Goal: Task Accomplishment & Management: Use online tool/utility

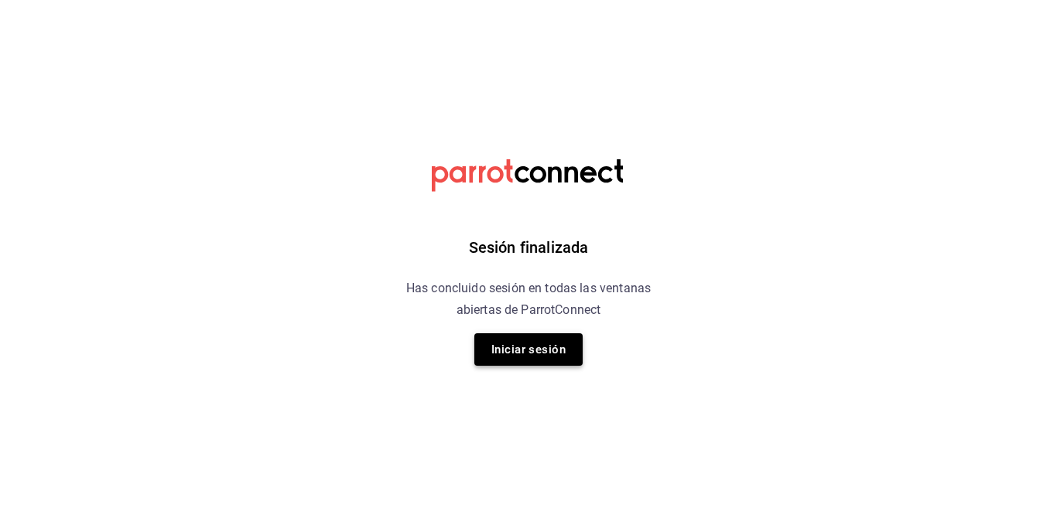
click at [519, 360] on button "Iniciar sesión" at bounding box center [528, 349] width 108 height 32
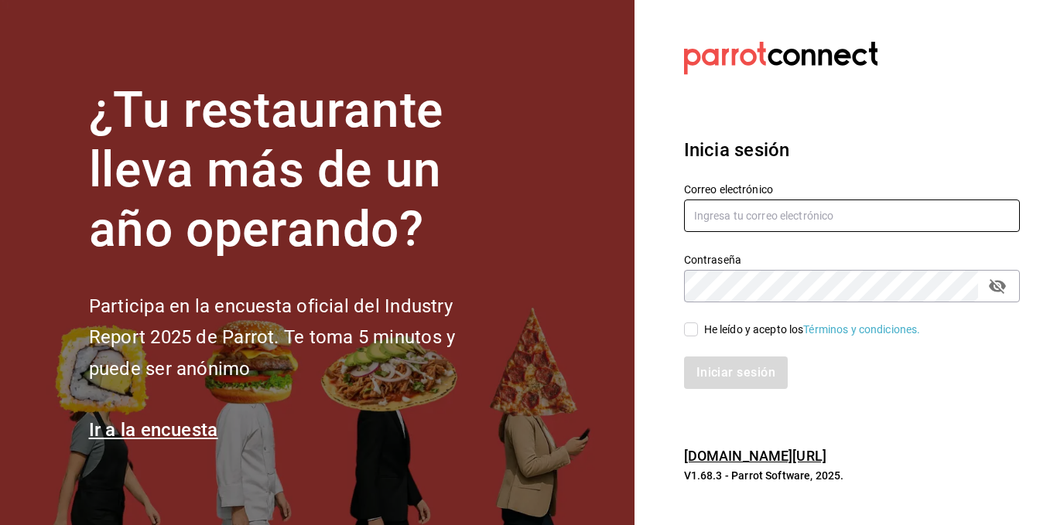
click at [766, 211] on input "text" at bounding box center [852, 216] width 336 height 32
type input "C"
type input "carlos.bautista@grupocosteno.com"
click at [689, 332] on input "He leído y acepto los Términos y condiciones." at bounding box center [691, 330] width 14 height 14
checkbox input "true"
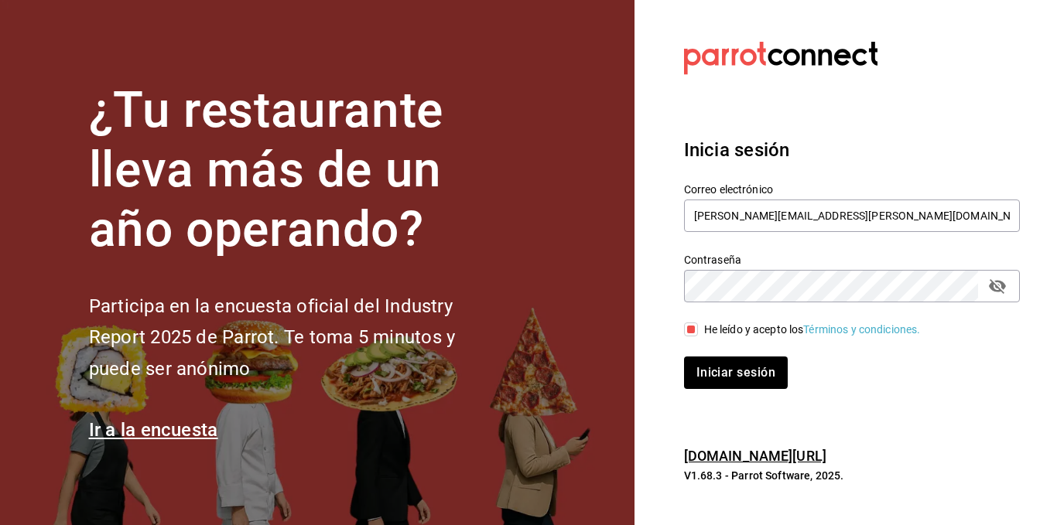
click at [986, 296] on div "Contraseña" at bounding box center [852, 286] width 336 height 32
click at [992, 289] on icon "passwordField" at bounding box center [997, 286] width 17 height 15
click at [750, 367] on button "Iniciar sesión" at bounding box center [736, 373] width 105 height 32
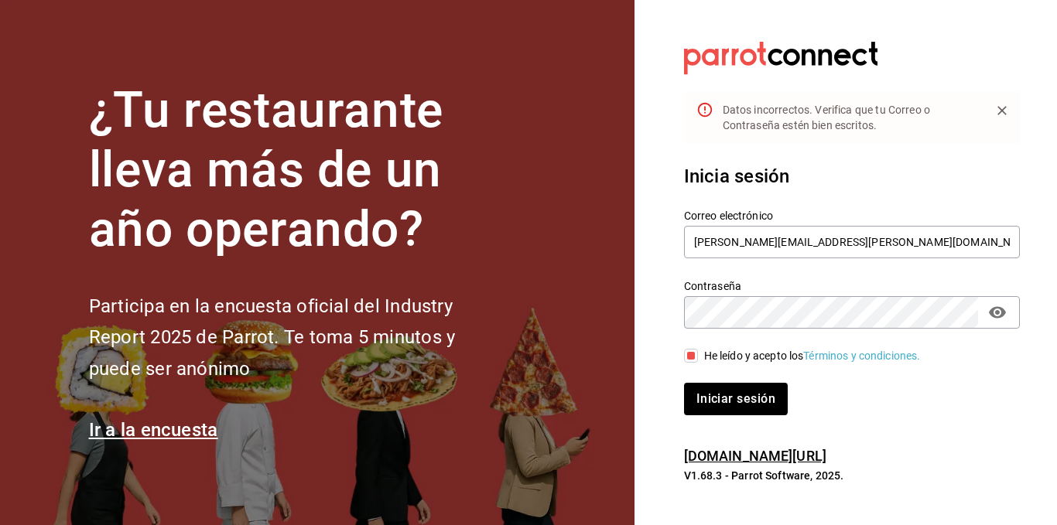
click at [684, 383] on button "Iniciar sesión" at bounding box center [736, 399] width 104 height 32
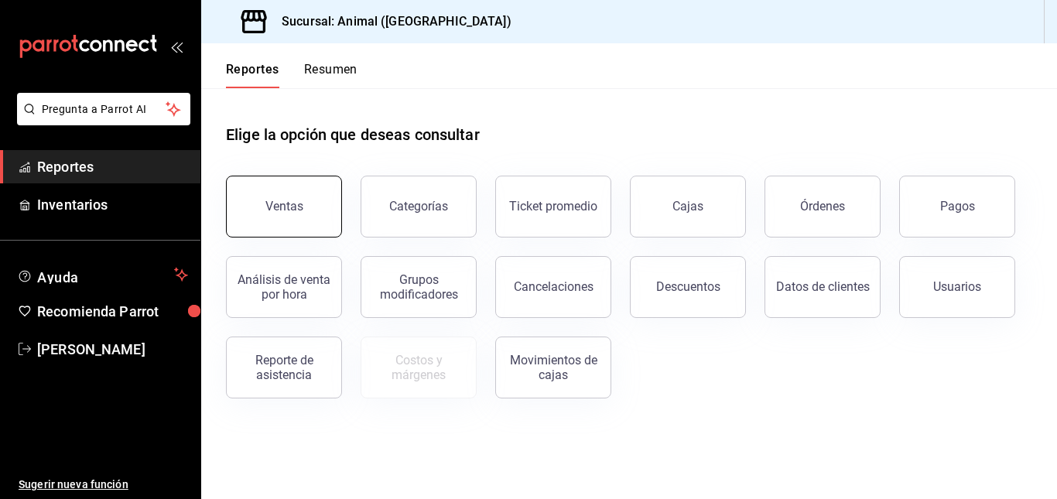
click at [281, 193] on button "Ventas" at bounding box center [284, 207] width 116 height 62
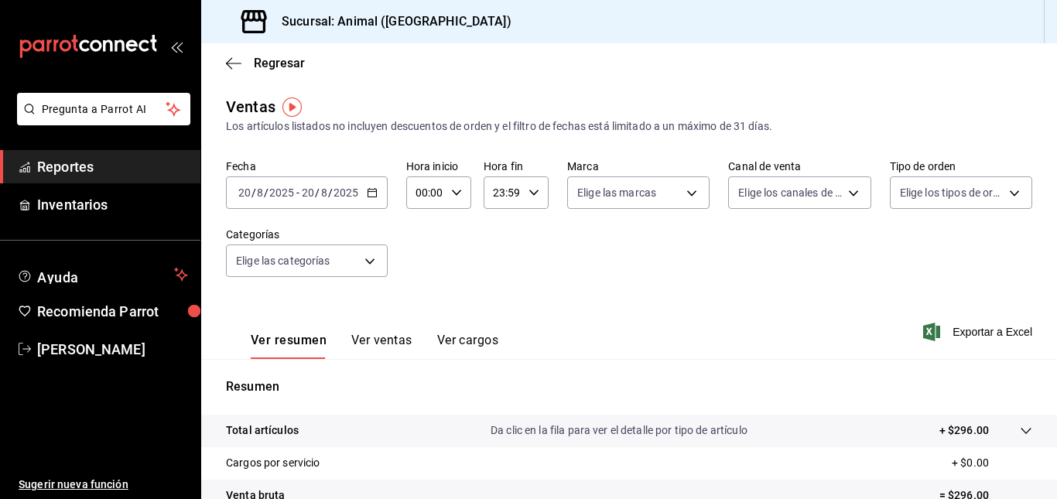
click at [378, 193] on div "2025-08-20 20 / 8 / 2025 - 2025-08-20 20 / 8 / 2025" at bounding box center [307, 192] width 162 height 32
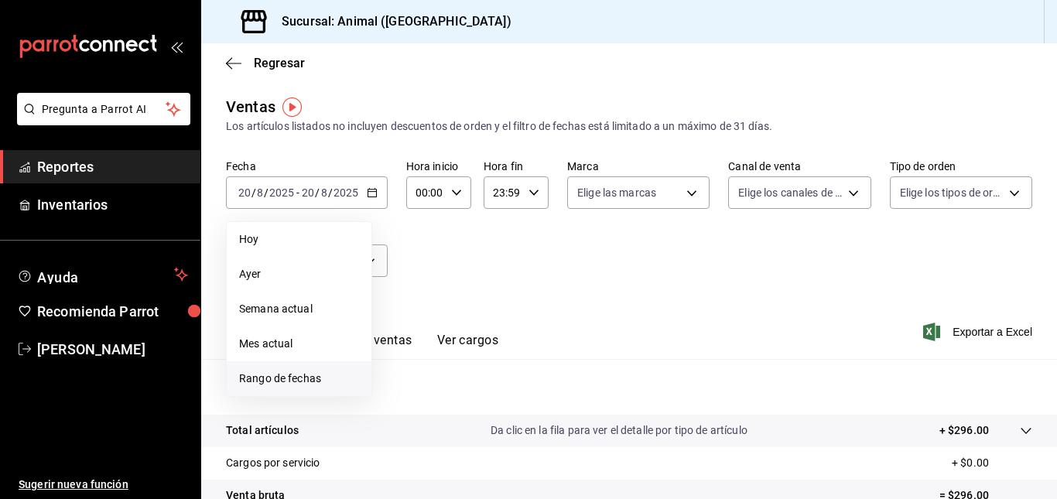
click at [270, 367] on li "Rango de fechas" at bounding box center [299, 378] width 145 height 35
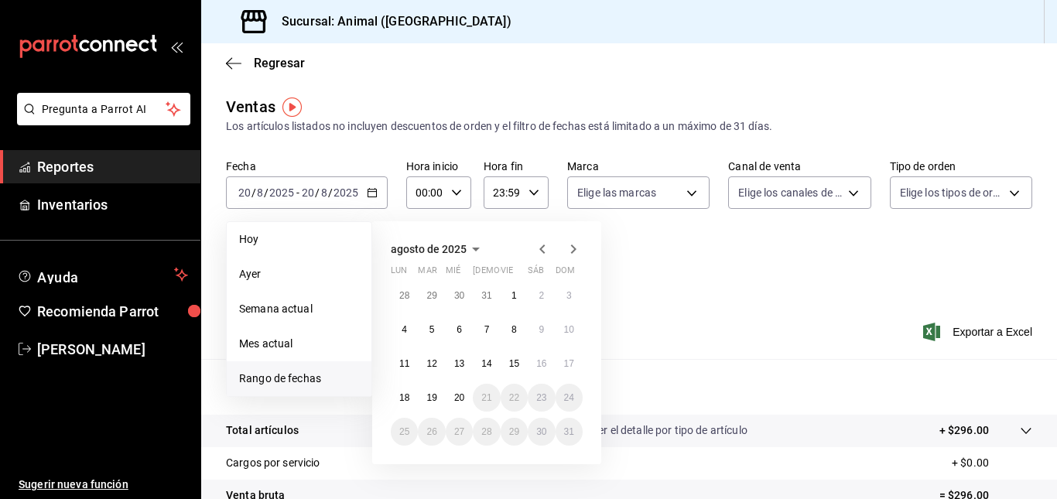
click at [302, 385] on span "Rango de fechas" at bounding box center [299, 379] width 120 height 16
click at [405, 398] on abbr "18" at bounding box center [404, 397] width 10 height 11
click at [463, 398] on abbr "20" at bounding box center [459, 397] width 10 height 11
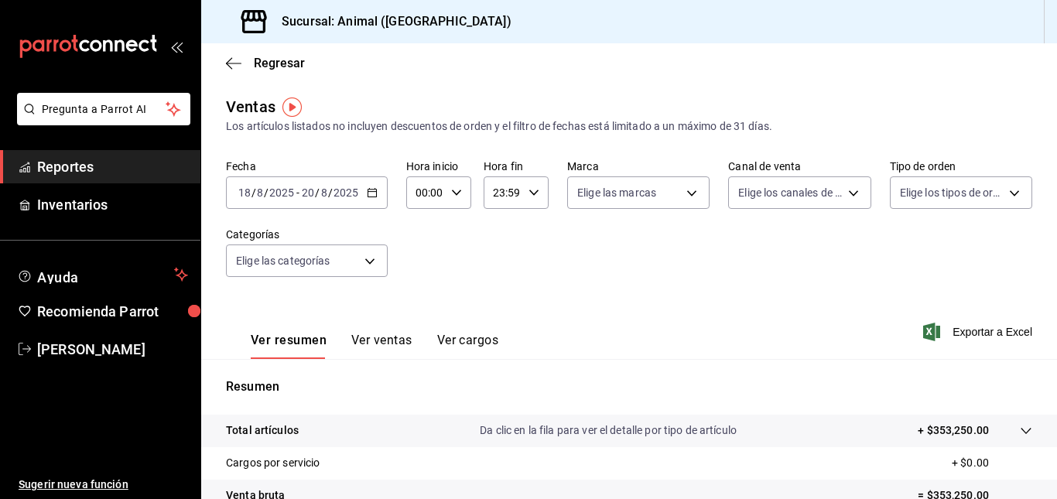
click at [446, 193] on div "00:00 Hora inicio" at bounding box center [438, 192] width 65 height 32
click at [422, 246] on span "05" at bounding box center [421, 249] width 7 height 12
type input "05:00"
click at [531, 193] on div at bounding box center [528, 249] width 1057 height 499
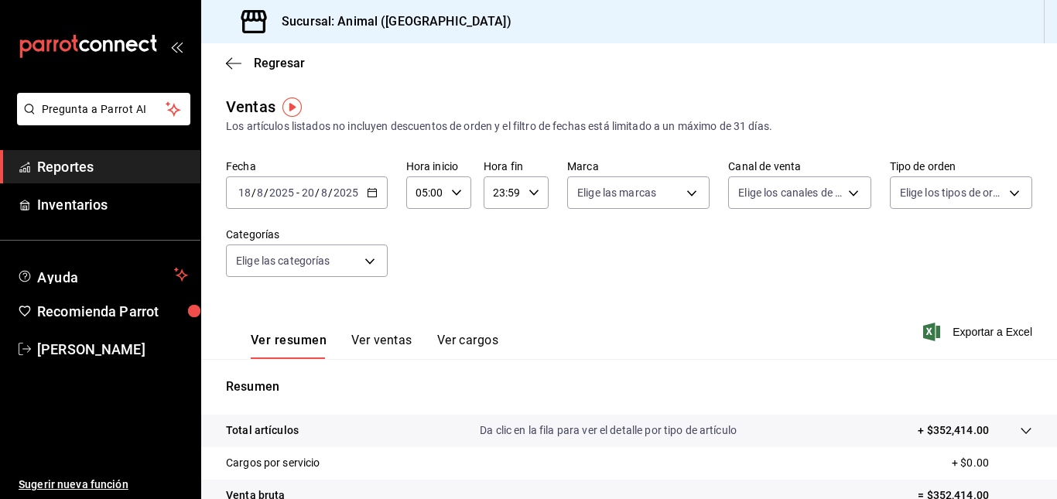
click at [531, 193] on \(Stroke\) "button" at bounding box center [533, 192] width 9 height 5
click at [535, 228] on button "00" at bounding box center [529, 232] width 26 height 31
click at [498, 317] on span "05" at bounding box center [497, 322] width 7 height 12
type input "05:00"
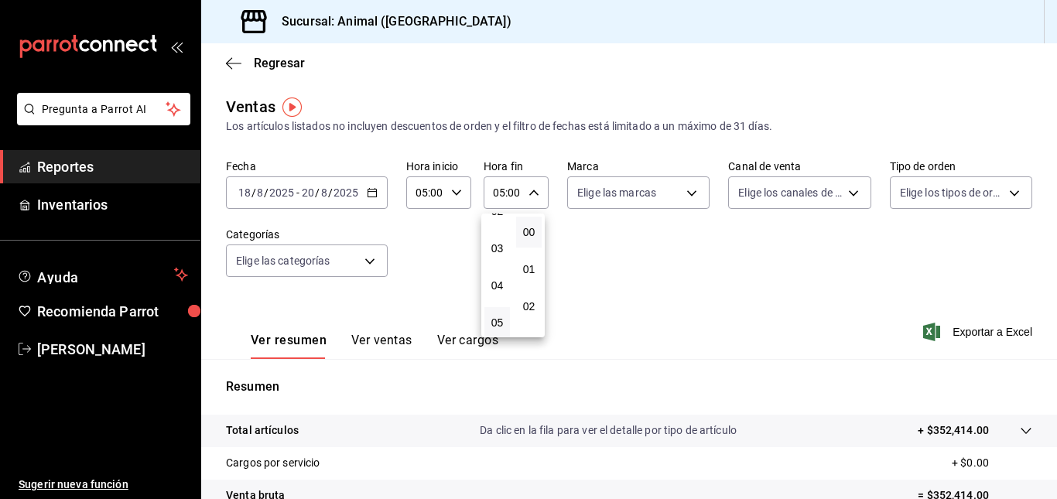
click at [789, 196] on div at bounding box center [528, 249] width 1057 height 499
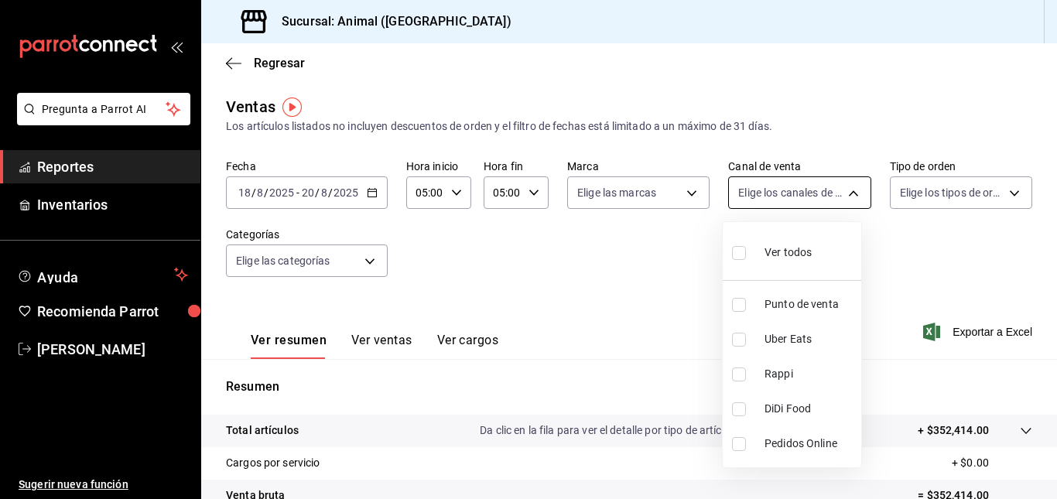
click at [839, 197] on body "Pregunta a Parrot AI Reportes Inventarios Ayuda Recomienda Parrot Carlos Bautis…" at bounding box center [528, 249] width 1057 height 499
click at [660, 191] on div at bounding box center [528, 249] width 1057 height 499
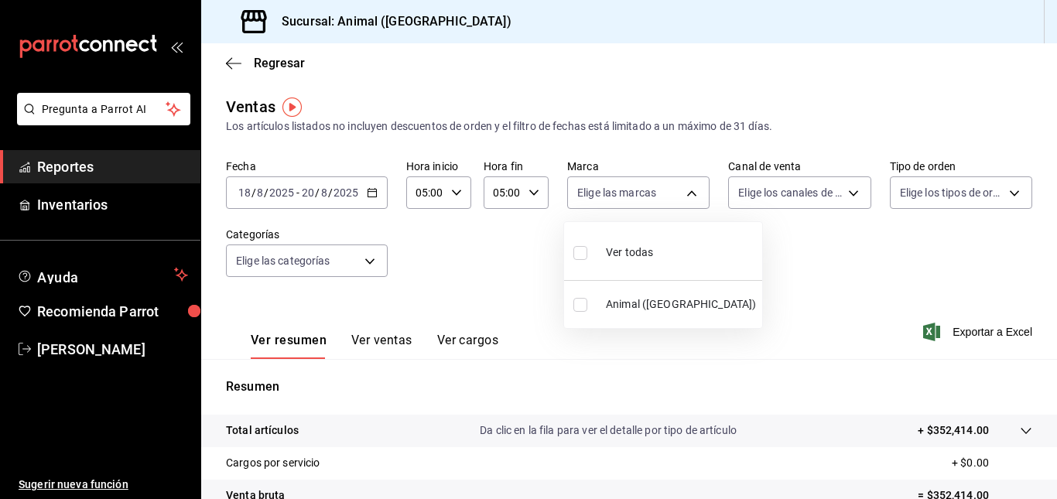
click at [660, 191] on body "Pregunta a Parrot AI Reportes Inventarios Ayuda Recomienda Parrot Carlos Bautis…" at bounding box center [528, 249] width 1057 height 499
click at [644, 290] on li "Animal (Tijuana)" at bounding box center [663, 304] width 198 height 35
type input "98bba0fd-3ba1-42e0-bfa8-4188b5c89202"
checkbox input "true"
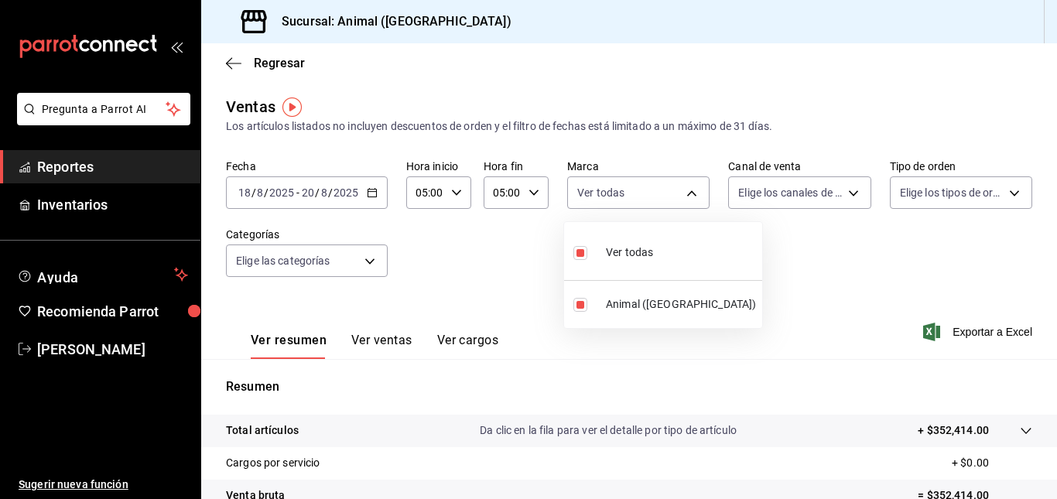
click at [923, 333] on div at bounding box center [528, 249] width 1057 height 499
click at [923, 333] on icon "button" at bounding box center [931, 332] width 17 height 19
